Goal: Task Accomplishment & Management: Use online tool/utility

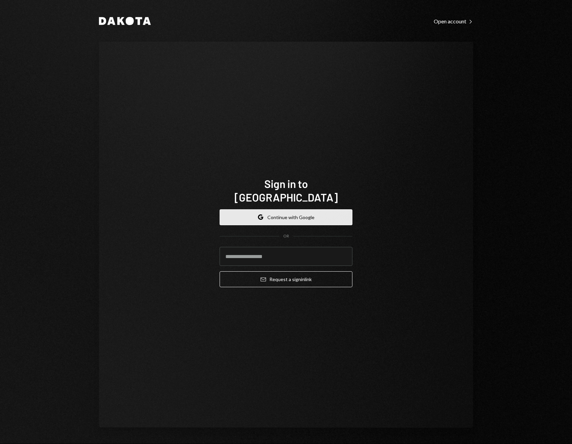
click at [295, 211] on button "Google Continue with Google" at bounding box center [286, 217] width 133 height 16
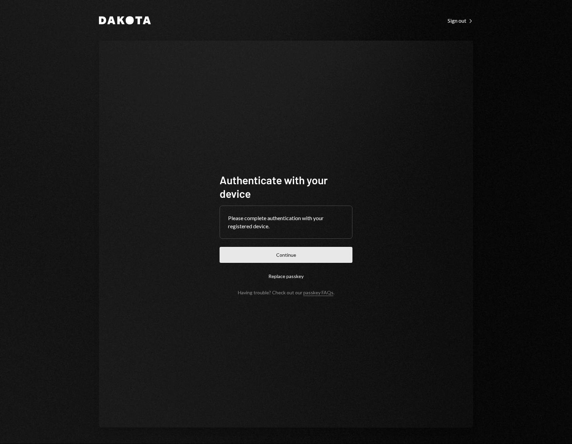
click at [253, 260] on button "Continue" at bounding box center [286, 255] width 133 height 16
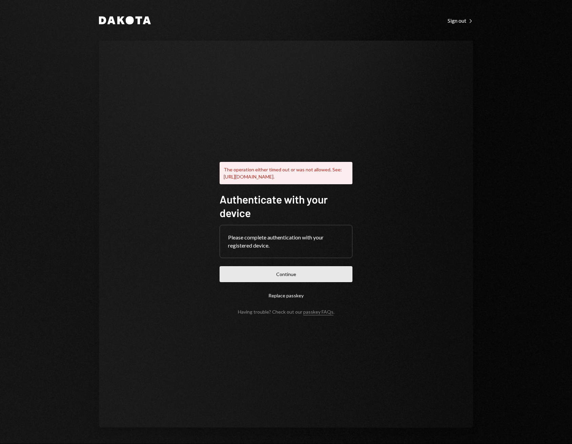
click at [271, 278] on button "Continue" at bounding box center [286, 274] width 133 height 16
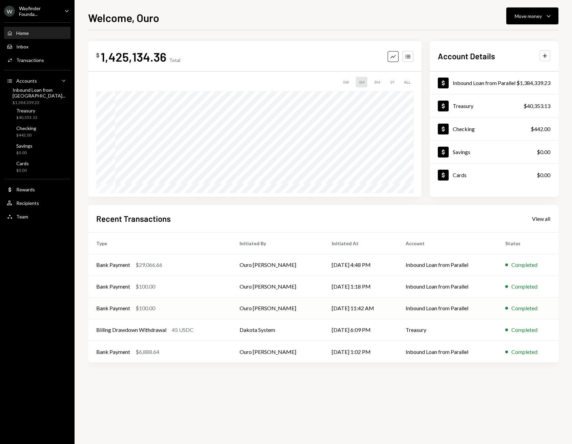
click at [217, 307] on div "Bank Payment $100.00" at bounding box center [159, 308] width 127 height 8
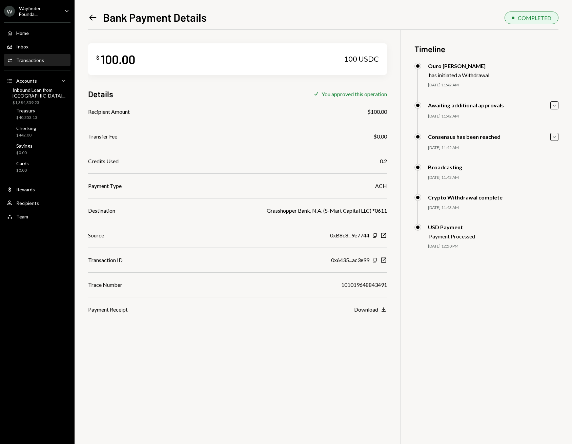
click at [91, 19] on icon at bounding box center [92, 18] width 7 height 6
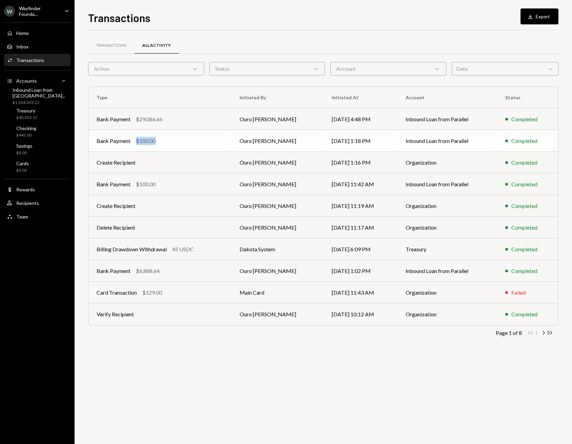
click at [196, 137] on td "Bank Payment $100.00" at bounding box center [159, 141] width 143 height 22
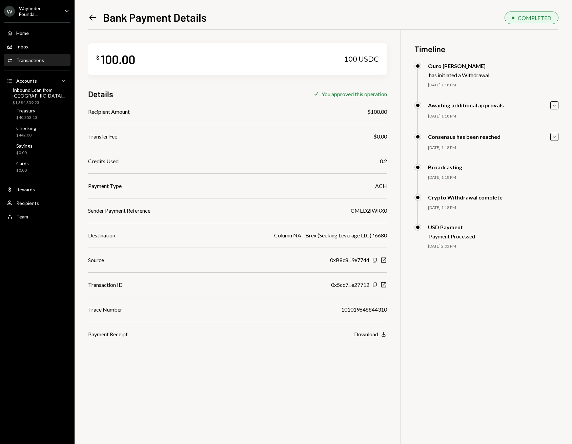
click at [370, 209] on div "CMED2IWRX0" at bounding box center [369, 211] width 36 height 8
copy div "CMED2IWRX0"
click at [23, 32] on div "Home" at bounding box center [22, 33] width 13 height 6
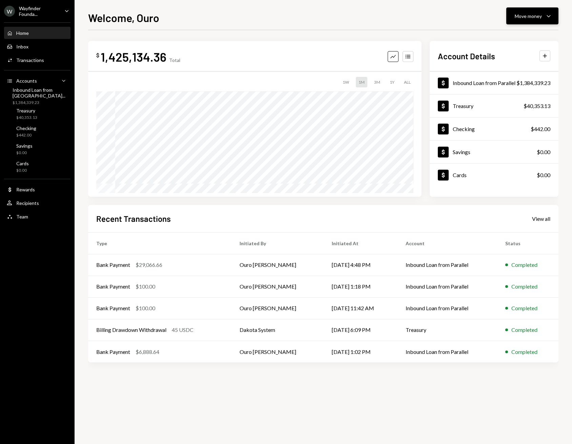
drag, startPoint x: 543, startPoint y: 25, endPoint x: 542, endPoint y: 18, distance: 6.9
click at [543, 23] on div "Welcome, Ouro Move money Caret Down $ 1,425,134.36 Total Graph Accounts 1W 1M 3…" at bounding box center [323, 226] width 470 height 435
click at [542, 18] on div "Move money Caret Down" at bounding box center [532, 16] width 35 height 8
click at [523, 35] on div "Send" at bounding box center [526, 36] width 49 height 7
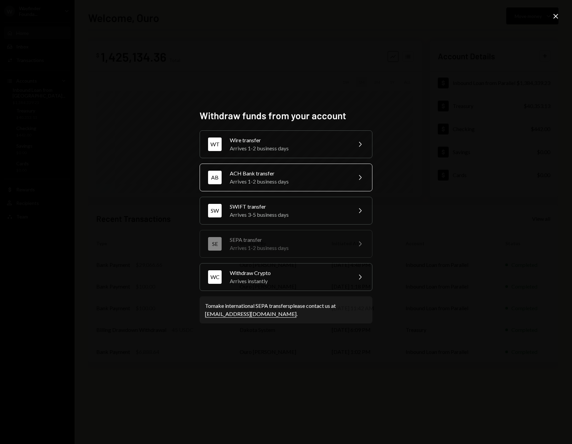
click at [282, 171] on div "ACH Bank transfer" at bounding box center [289, 173] width 118 height 8
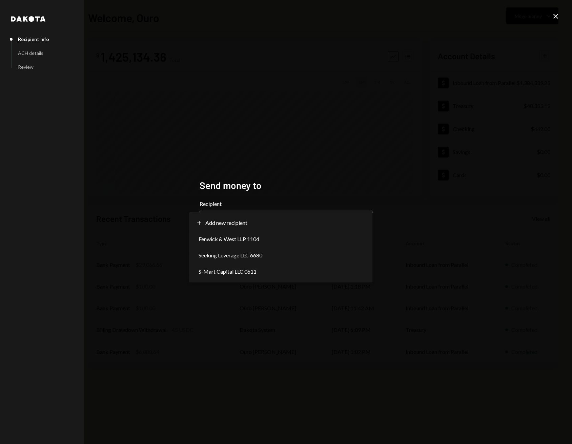
click at [285, 219] on body "W Wayfinder Founda... Caret Down Home Home Inbox Inbox Activities Transactions …" at bounding box center [286, 222] width 572 height 444
select select "**********"
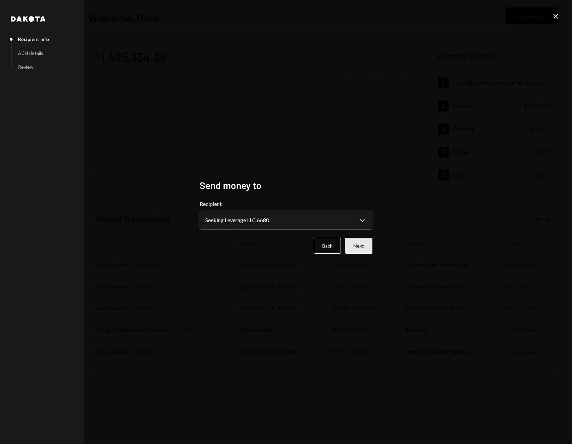
click at [356, 242] on button "Next" at bounding box center [358, 246] width 27 height 16
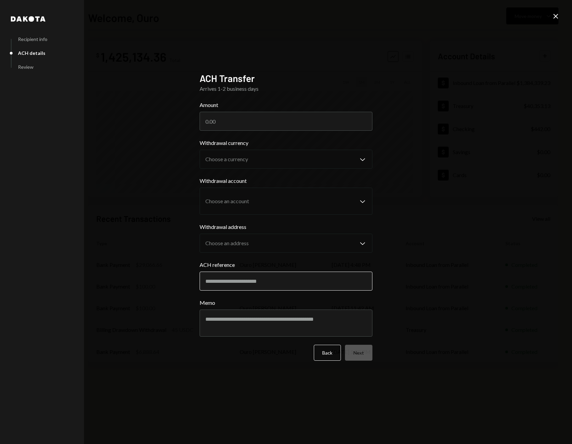
click at [279, 277] on input "ACH reference" at bounding box center [286, 281] width 173 height 19
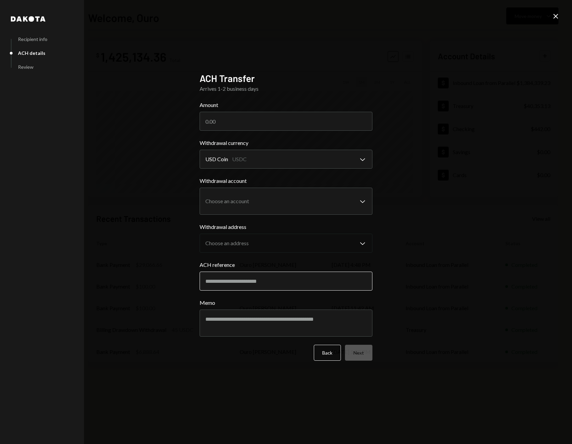
paste input "**********"
type input "**********"
click at [248, 122] on input "Amount" at bounding box center [286, 121] width 173 height 19
type input "5900"
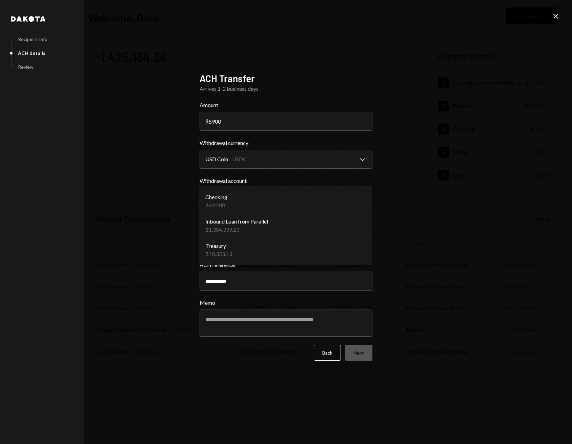
click at [267, 204] on body "W Wayfinder Founda... Caret Down Home Home Inbox Inbox Activities Transactions …" at bounding box center [286, 222] width 572 height 444
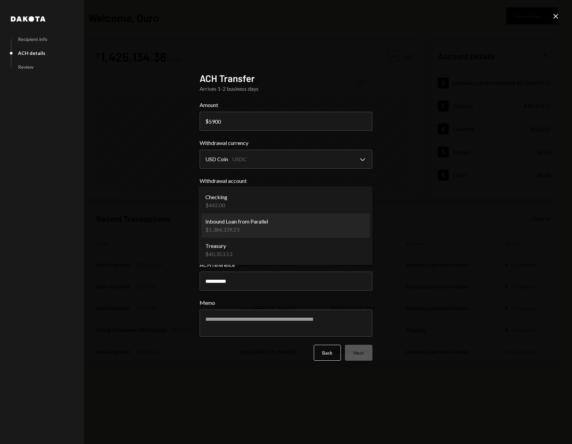
select select "**********"
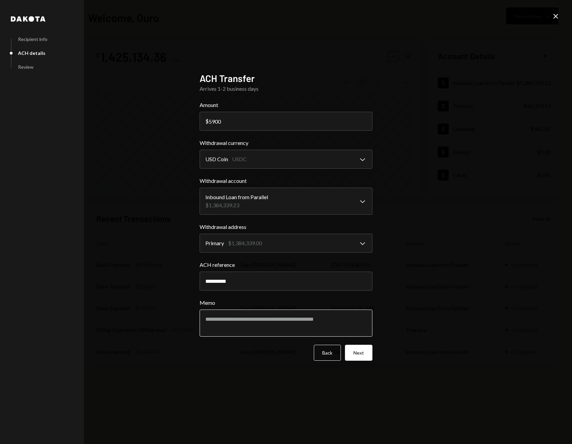
click at [252, 313] on textarea "Memo" at bounding box center [286, 323] width 173 height 27
type textarea "**********"
click at [353, 354] on button "Next" at bounding box center [358, 353] width 27 height 16
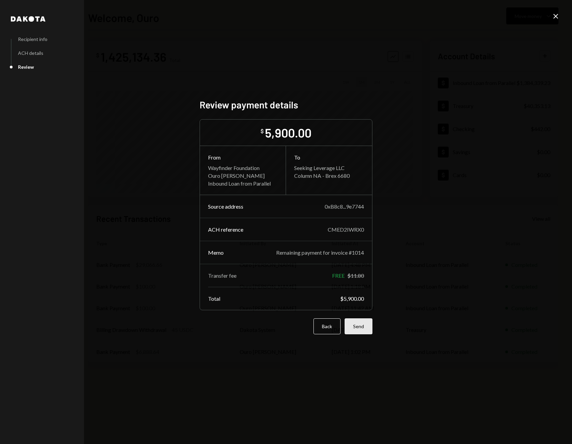
click at [364, 330] on button "Send" at bounding box center [359, 327] width 28 height 16
